Goal: Entertainment & Leisure: Consume media (video, audio)

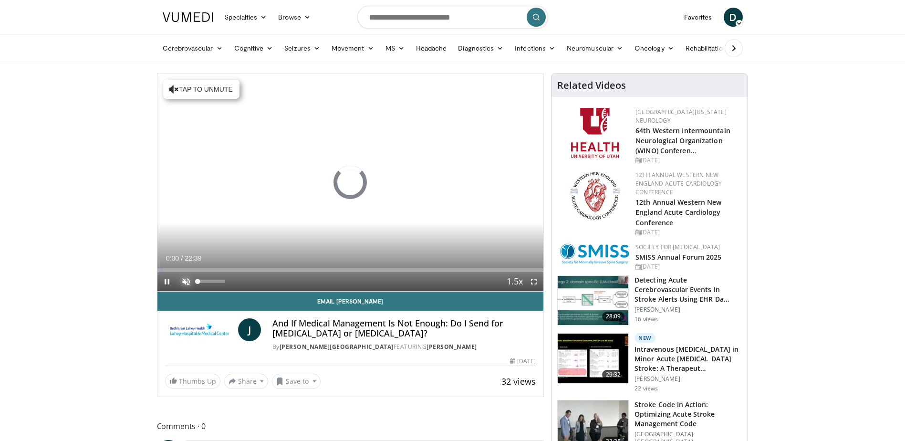
click at [186, 282] on span "Video Player" at bounding box center [186, 281] width 19 height 19
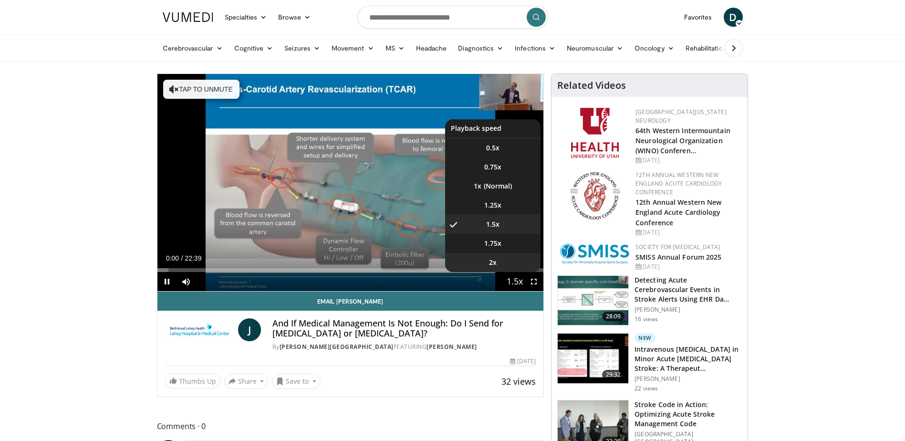
click at [517, 270] on li "2x" at bounding box center [492, 262] width 95 height 19
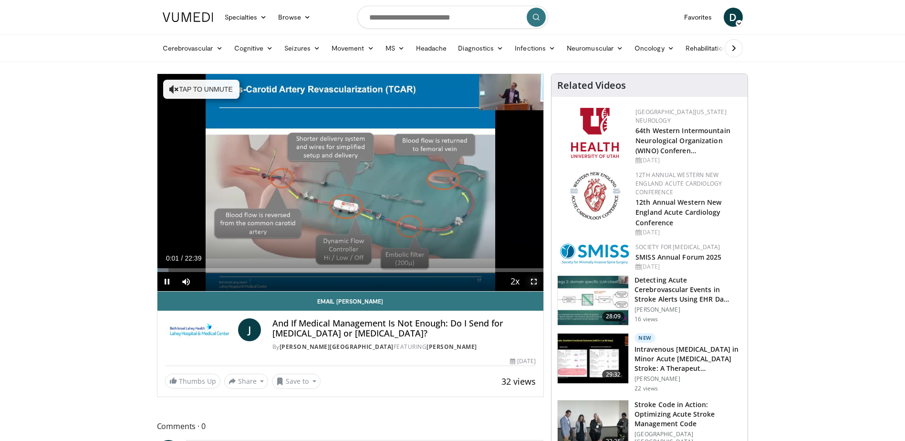
click at [533, 282] on span "Video Player" at bounding box center [534, 281] width 19 height 19
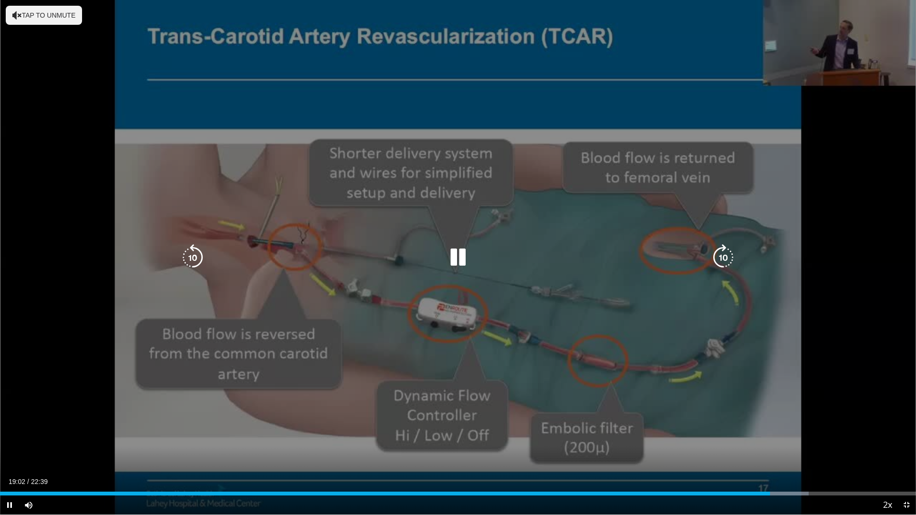
click at [458, 244] on icon "Video Player" at bounding box center [458, 257] width 27 height 27
